Goal: Transaction & Acquisition: Purchase product/service

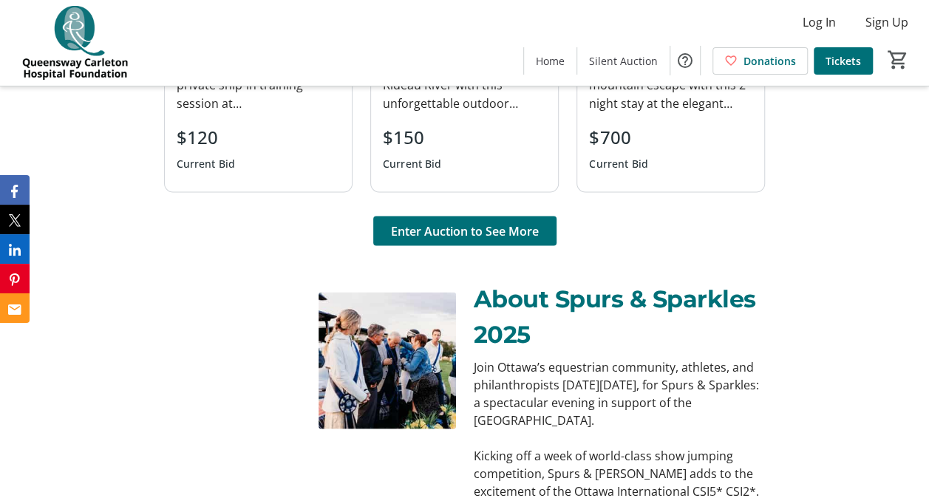
scroll to position [1245, 0]
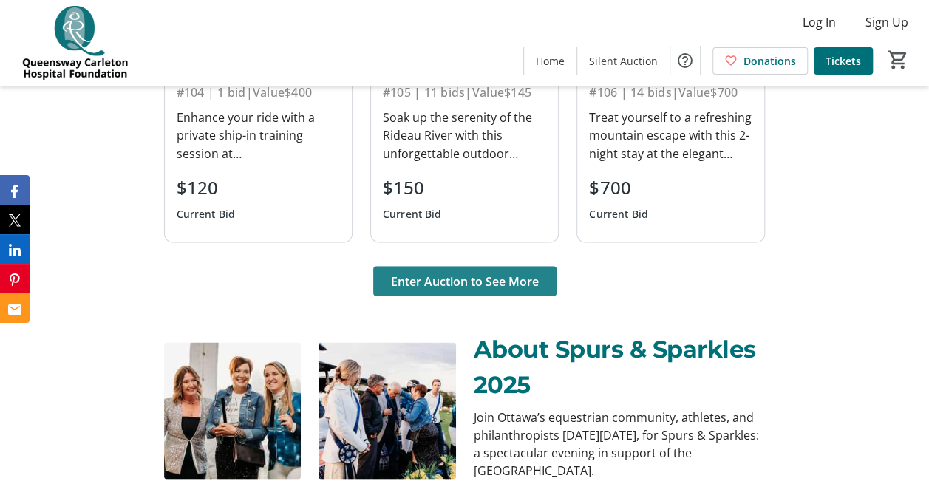
click at [461, 279] on span "Enter Auction to See More" at bounding box center [465, 281] width 148 height 18
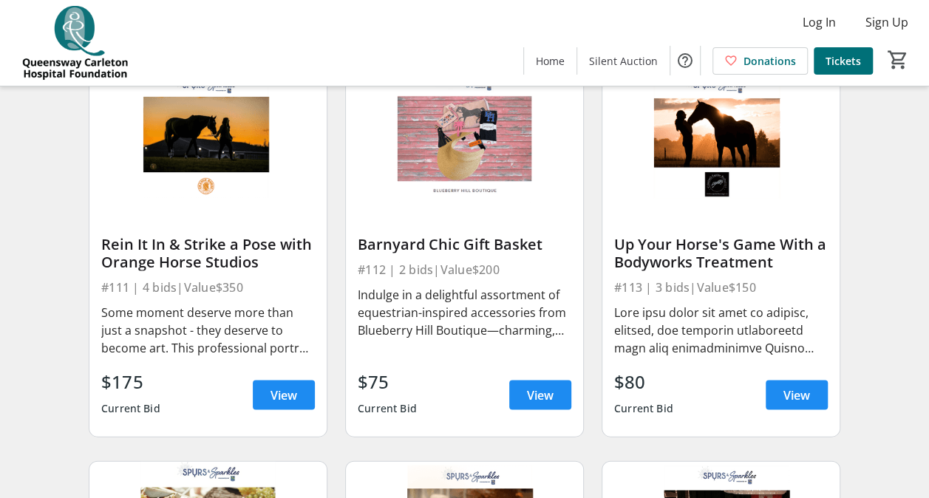
scroll to position [1318, 0]
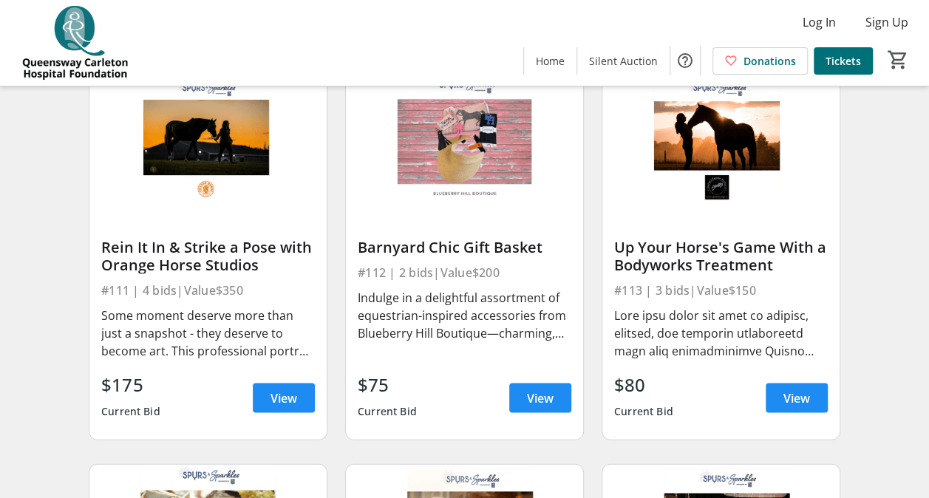
click at [499, 160] on img at bounding box center [464, 140] width 237 height 134
click at [523, 405] on span at bounding box center [540, 397] width 62 height 35
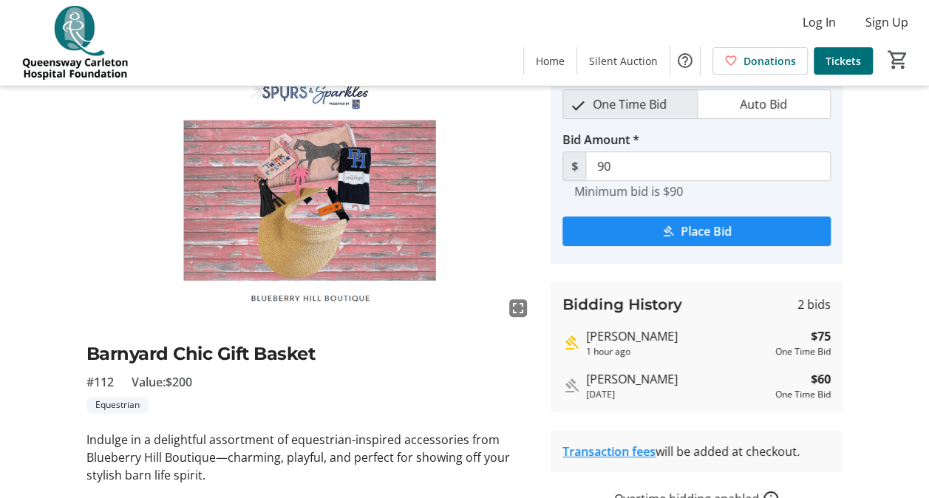
scroll to position [6, 0]
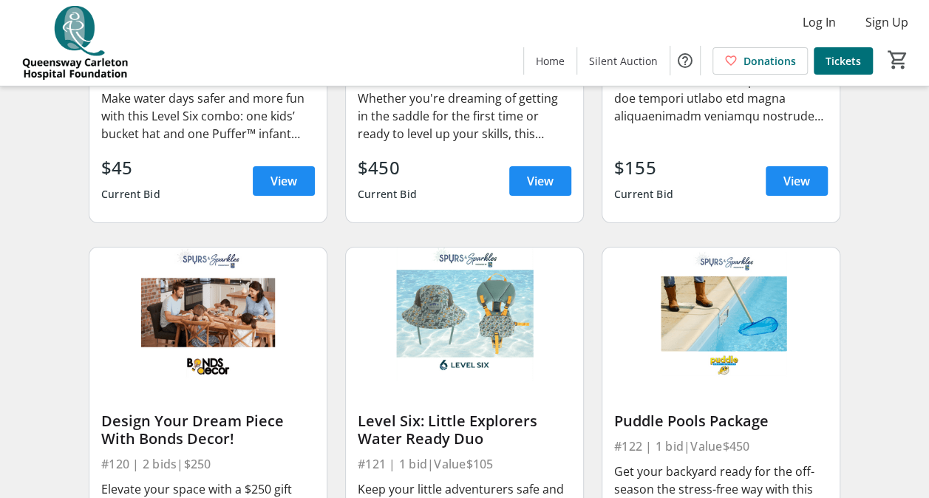
scroll to position [2326, 0]
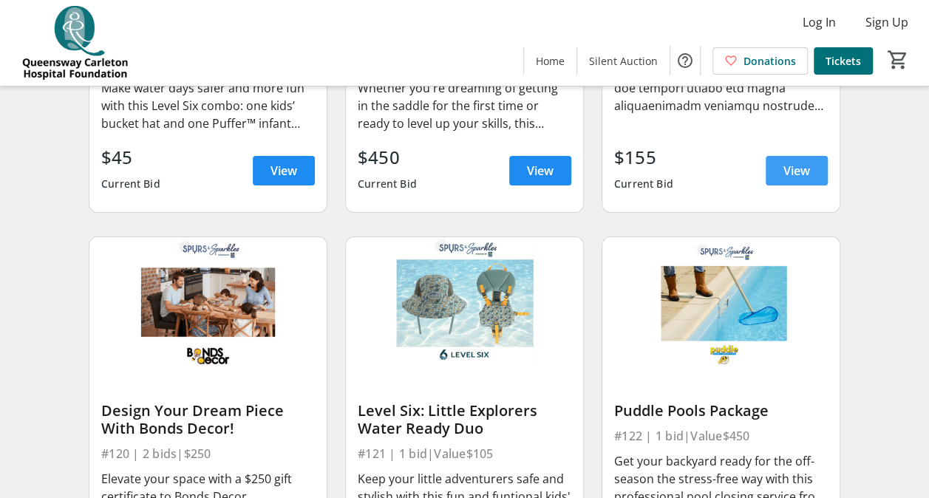
click at [803, 179] on span "View" at bounding box center [797, 171] width 27 height 18
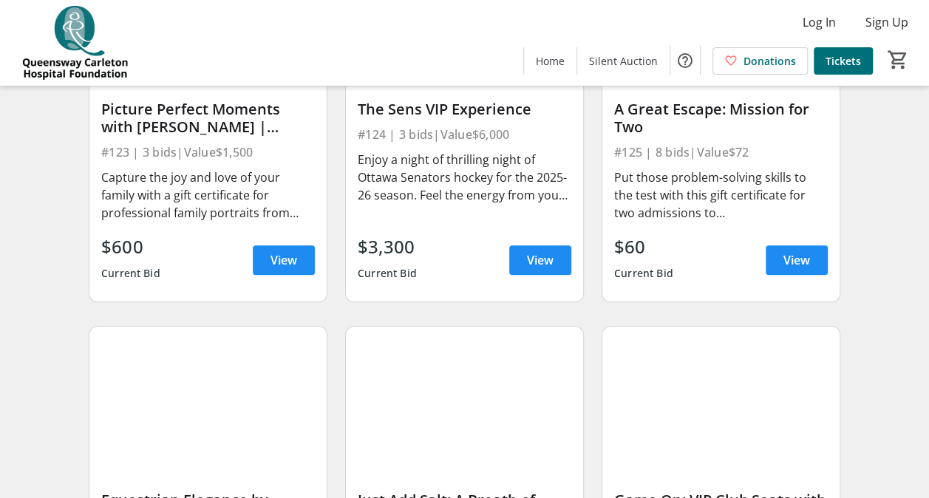
scroll to position [3024, 0]
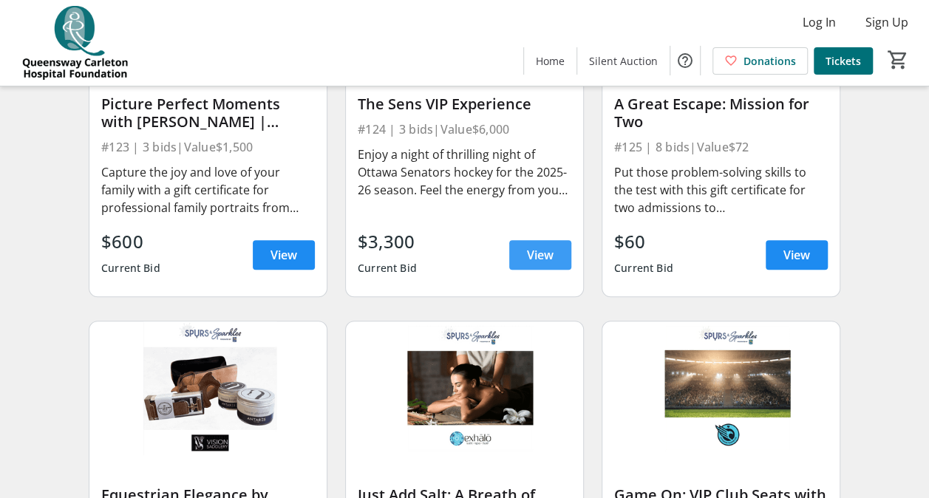
click at [544, 264] on span "View" at bounding box center [540, 255] width 27 height 18
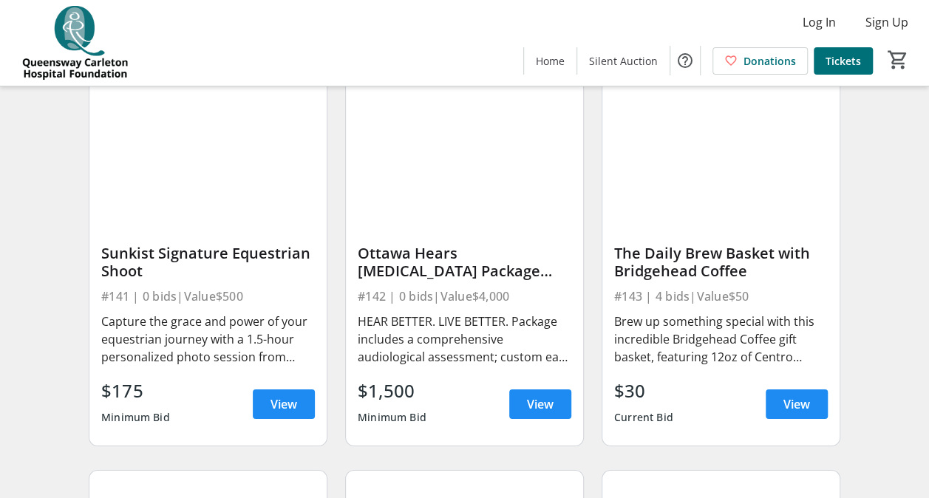
scroll to position [5111, 0]
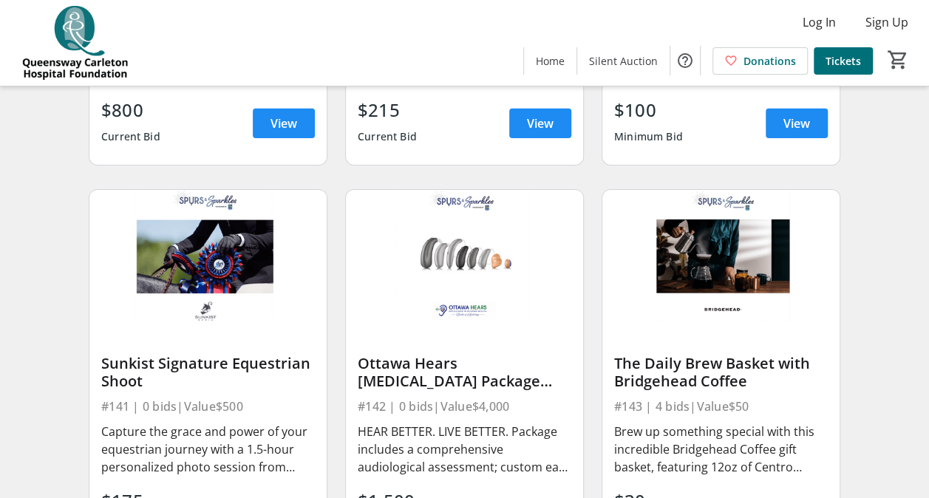
click at [467, 321] on img at bounding box center [464, 257] width 237 height 134
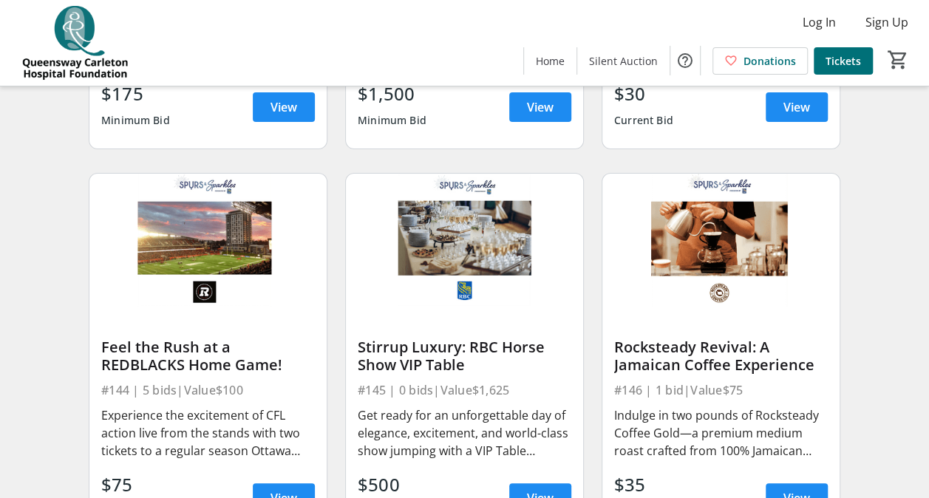
scroll to position [5485, 0]
